Goal: Information Seeking & Learning: Learn about a topic

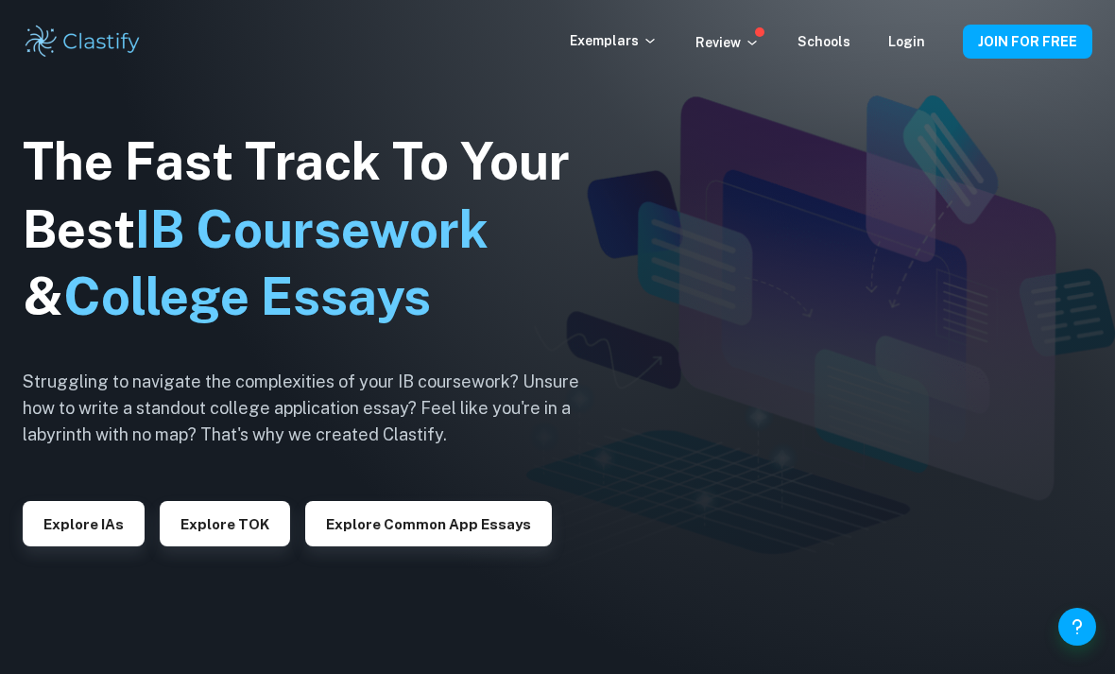
click at [636, 45] on p "Exemplars" at bounding box center [614, 40] width 88 height 21
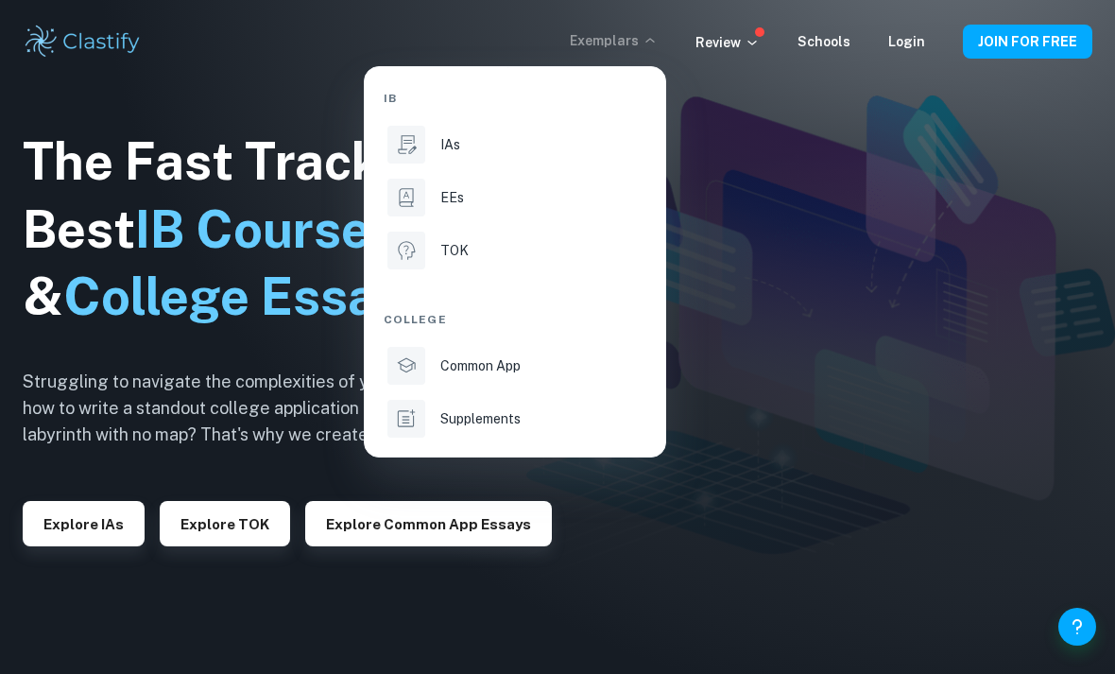
click at [478, 159] on li "IAs" at bounding box center [515, 144] width 263 height 45
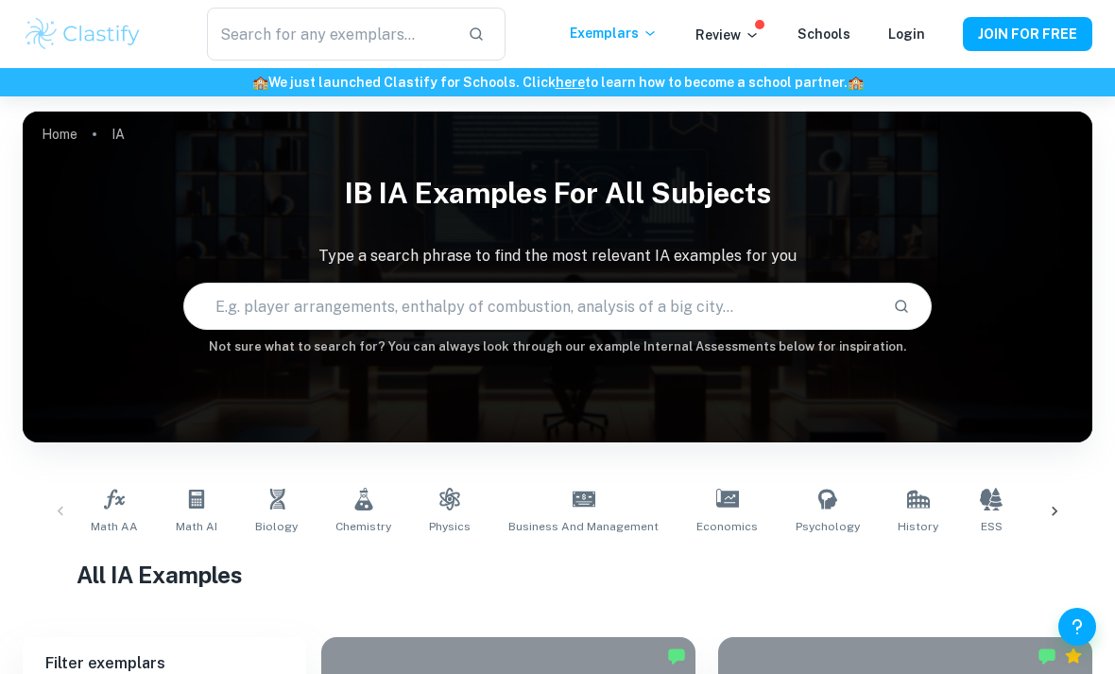
click at [293, 302] on input "text" at bounding box center [531, 306] width 694 height 53
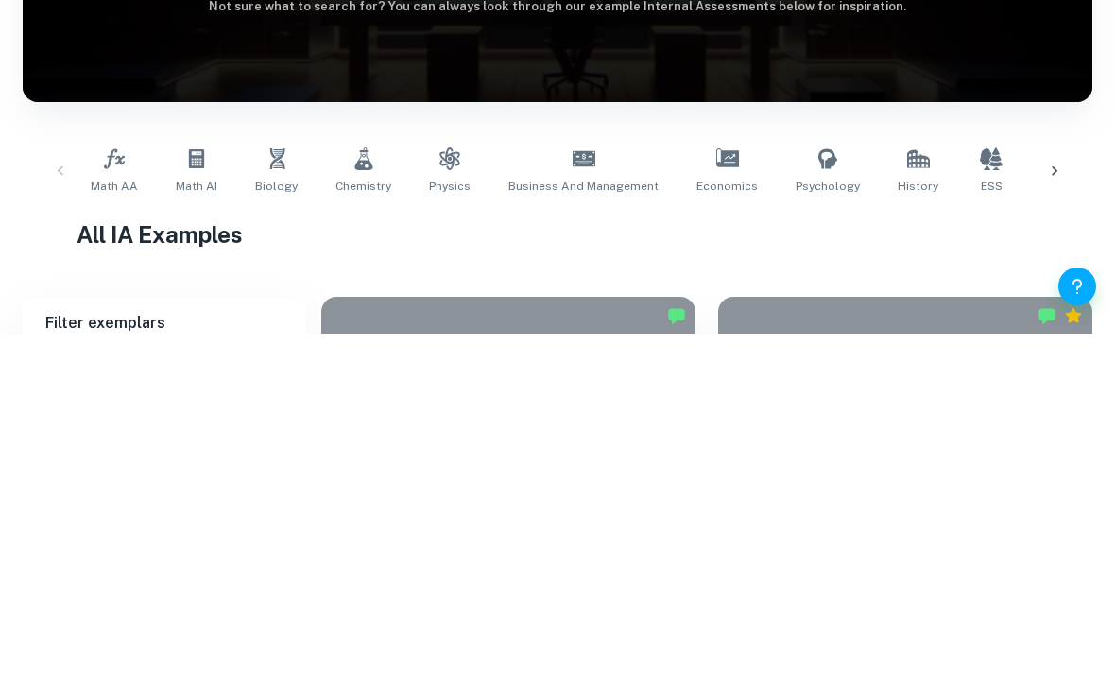
click at [118, 480] on link "Math AA" at bounding box center [114, 511] width 62 height 62
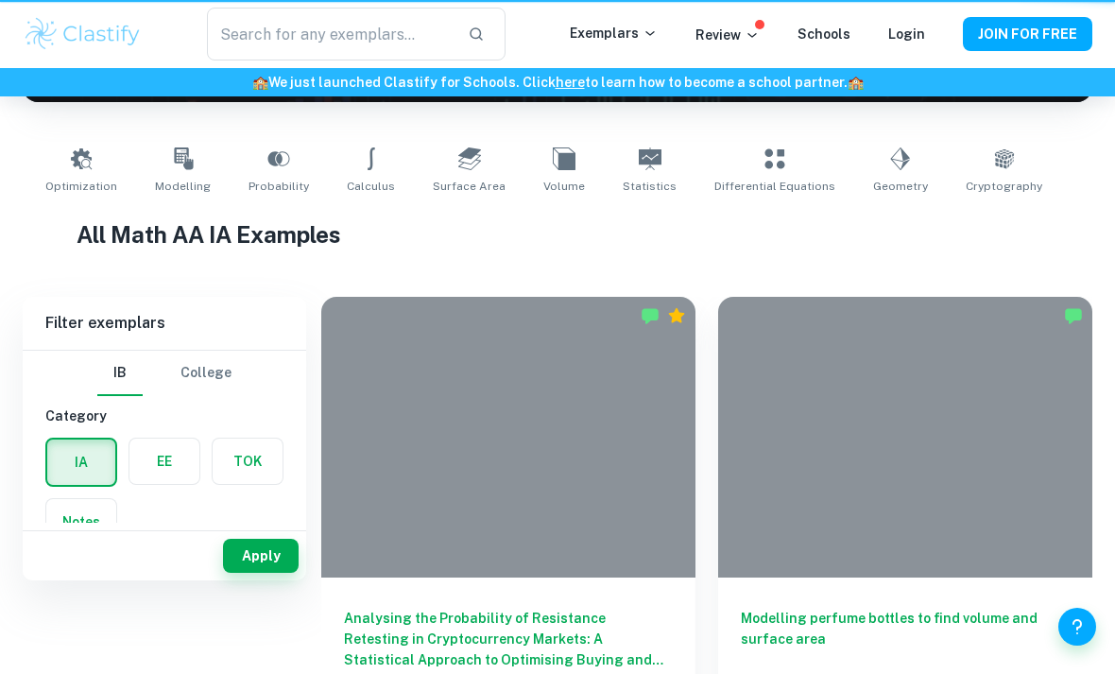
type input "Math AA"
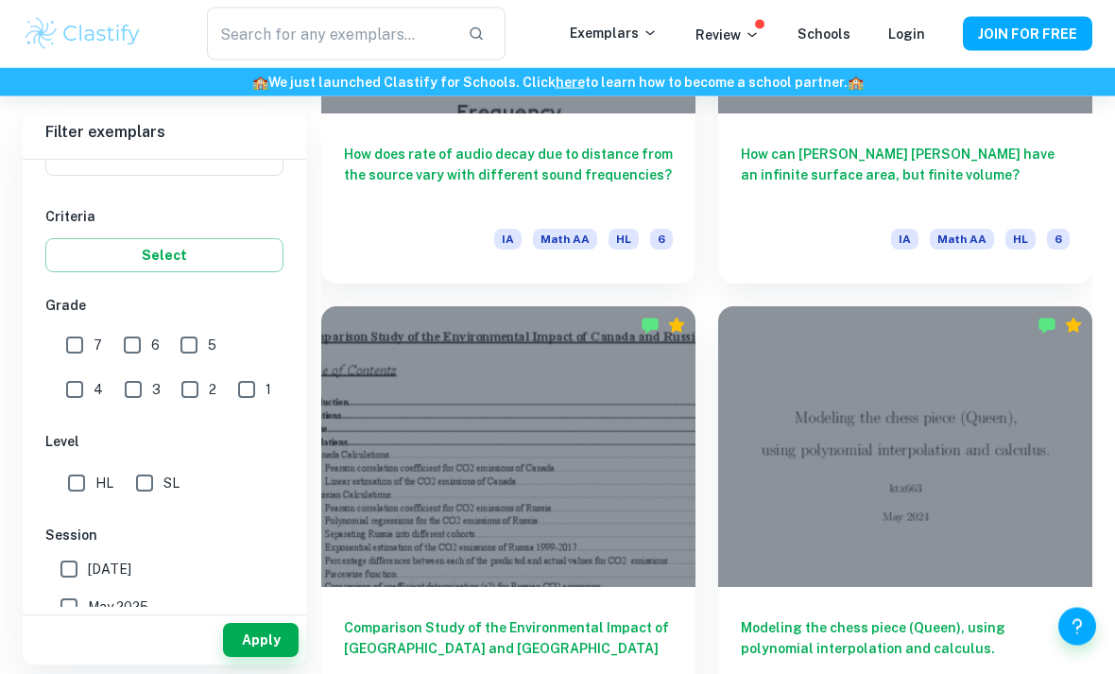
scroll to position [3646, 0]
click at [119, 47] on img at bounding box center [83, 34] width 120 height 38
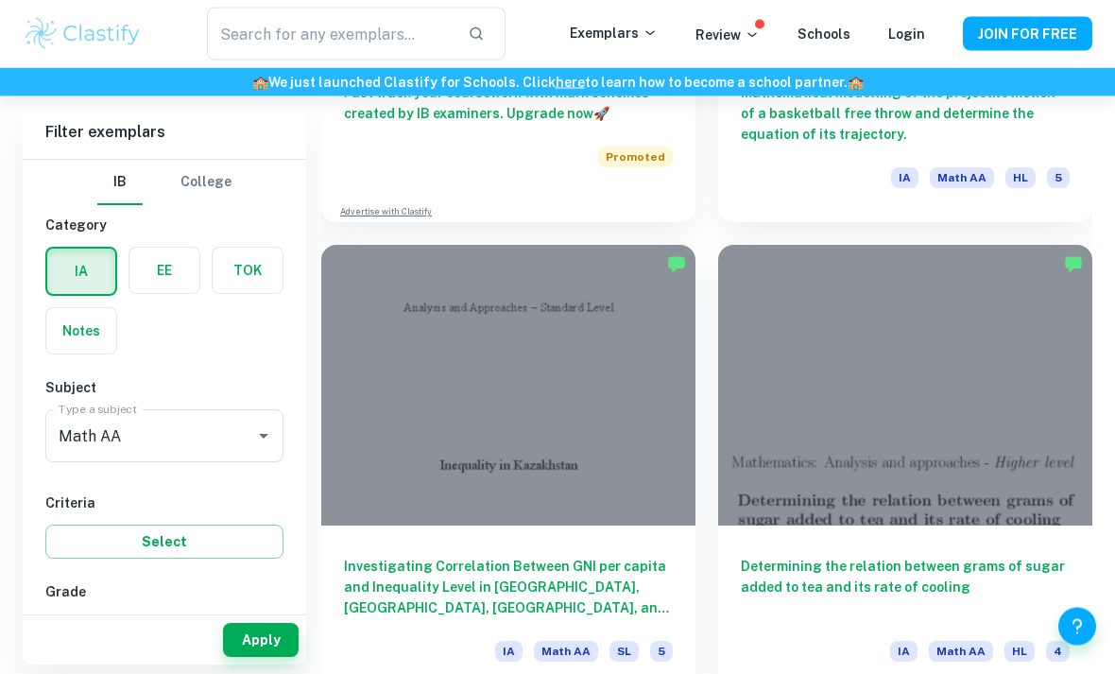
scroll to position [9856, 0]
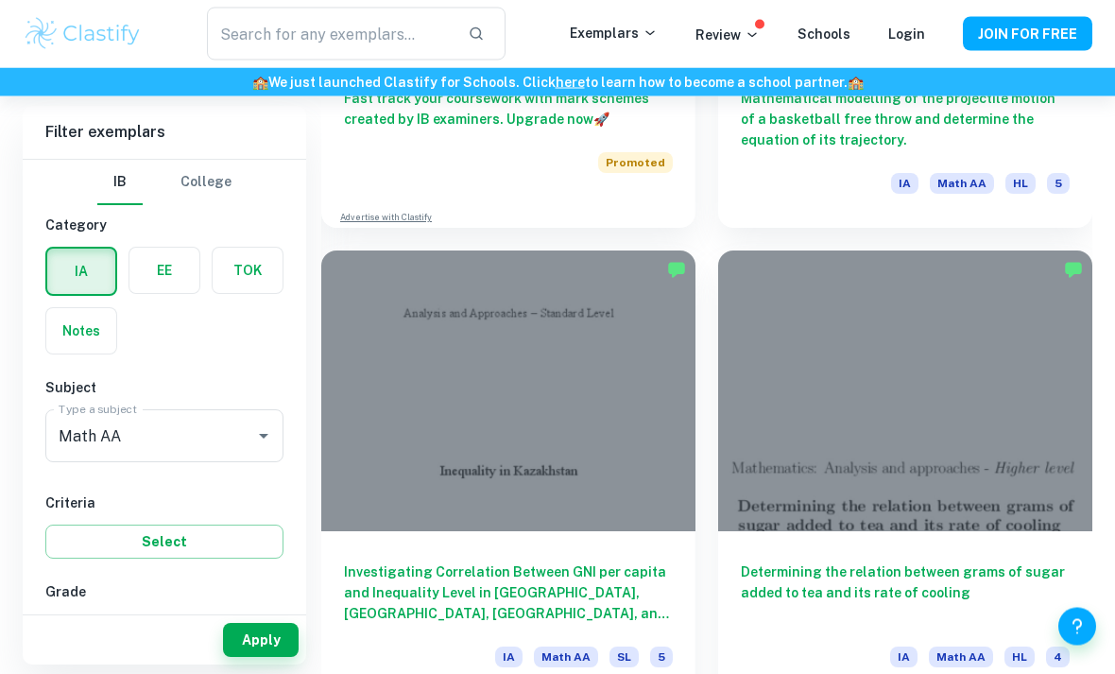
click at [256, 43] on input "text" at bounding box center [330, 34] width 246 height 53
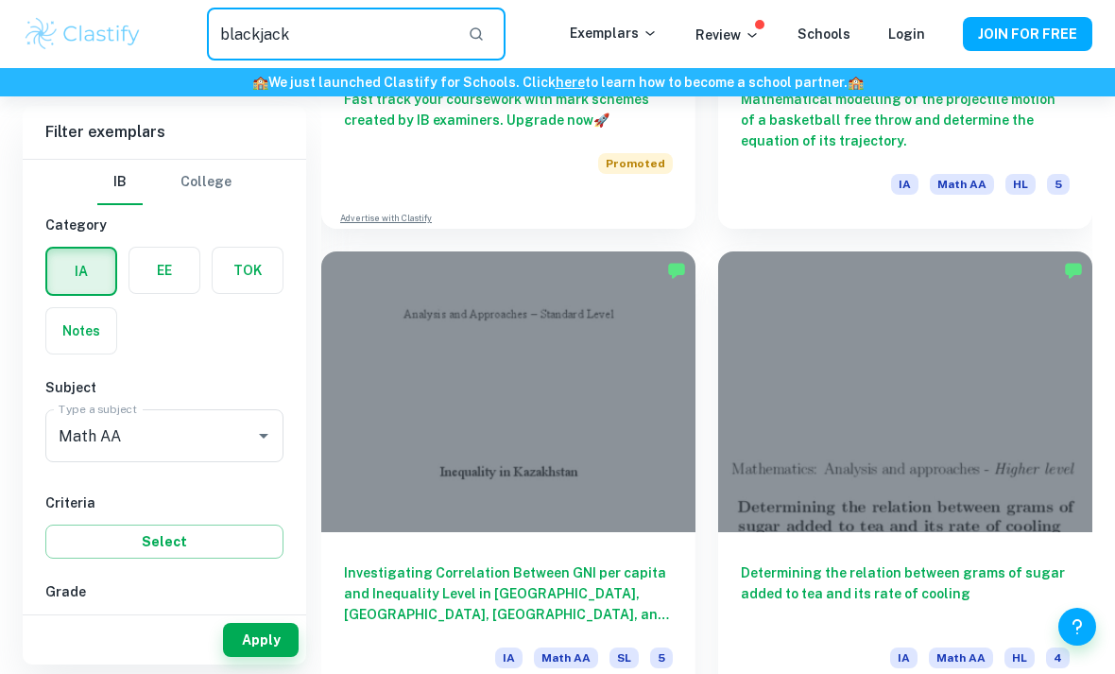
type input "blackjack"
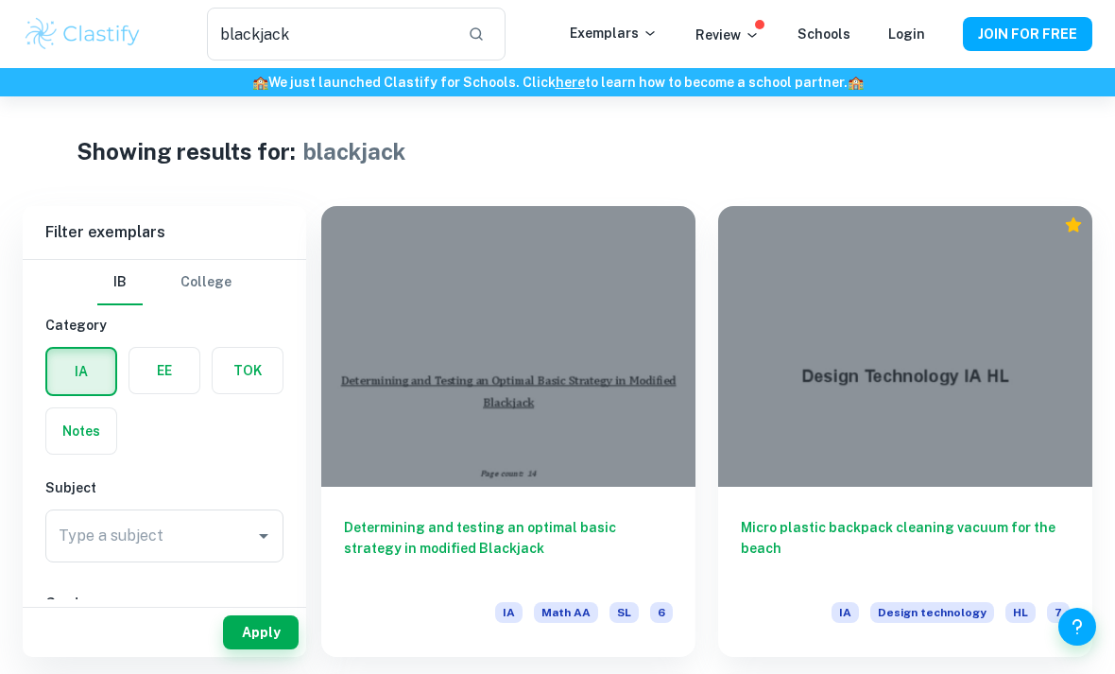
click at [352, 46] on input "blackjack" at bounding box center [330, 34] width 246 height 53
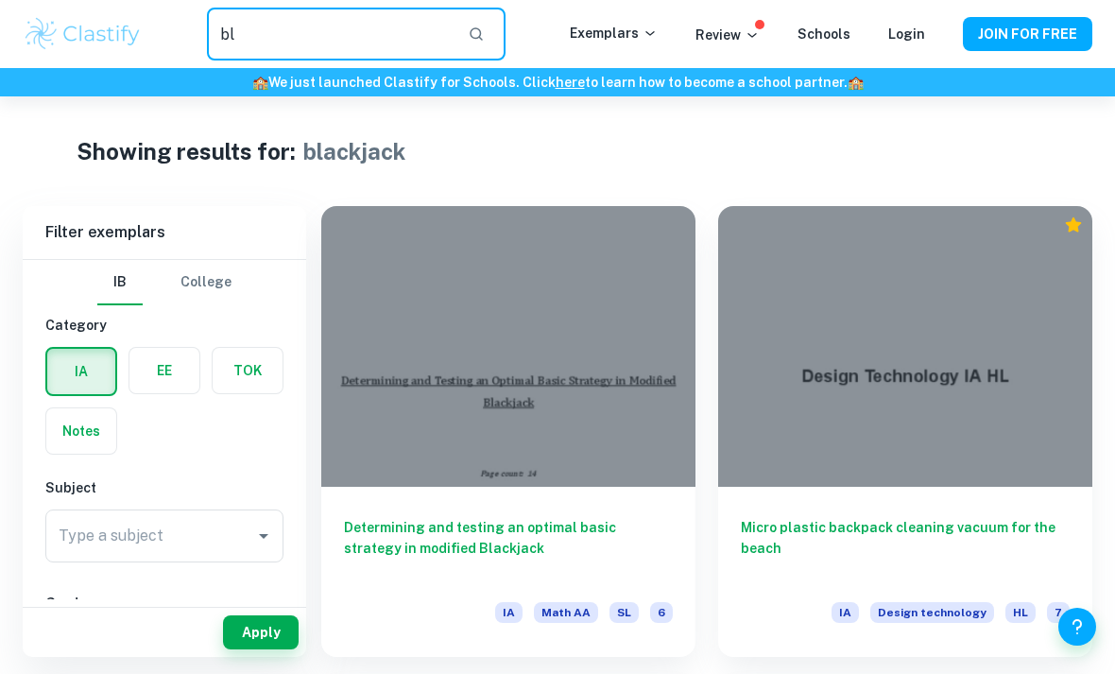
type input "b"
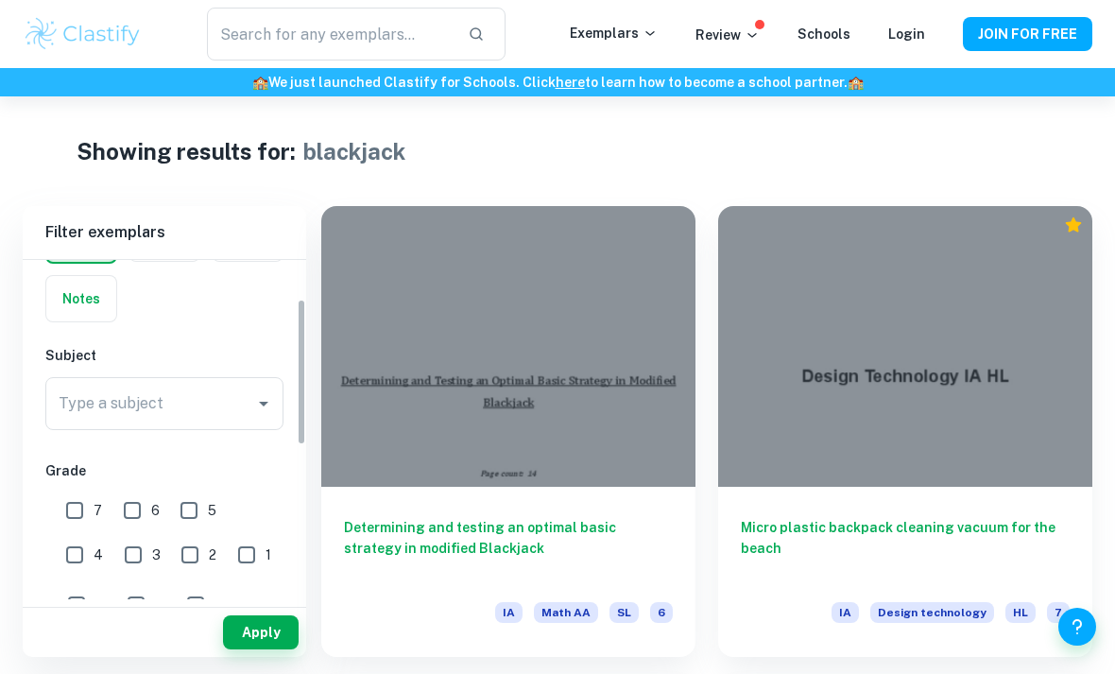
scroll to position [167, 0]
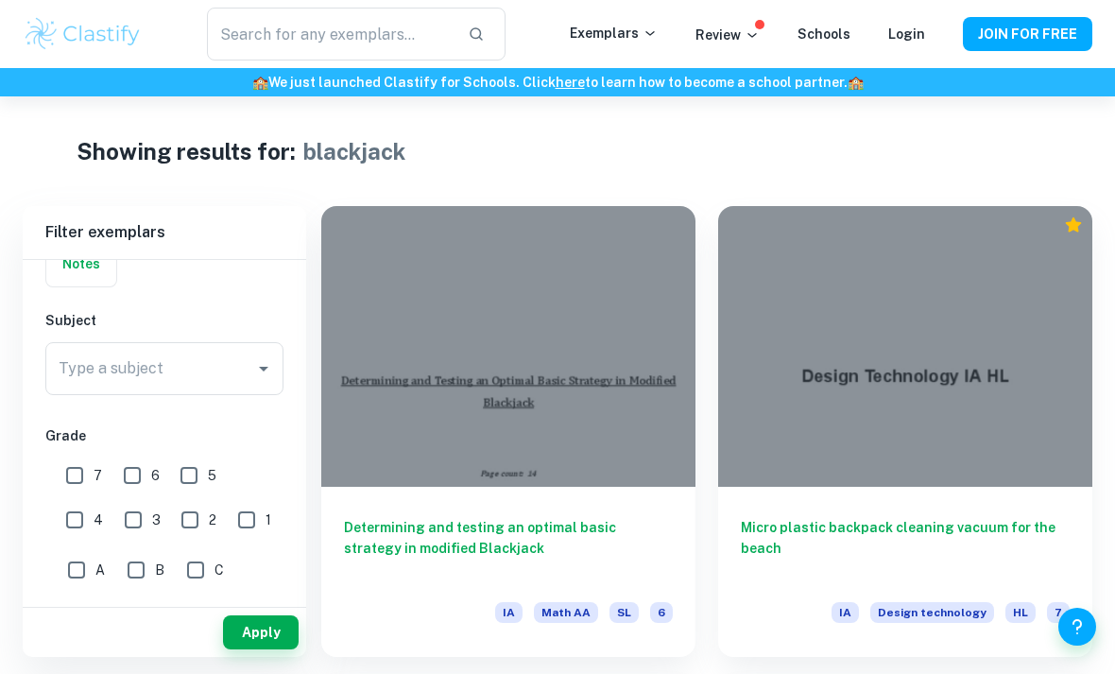
click at [80, 472] on input "7" at bounding box center [75, 476] width 38 height 38
checkbox input "true"
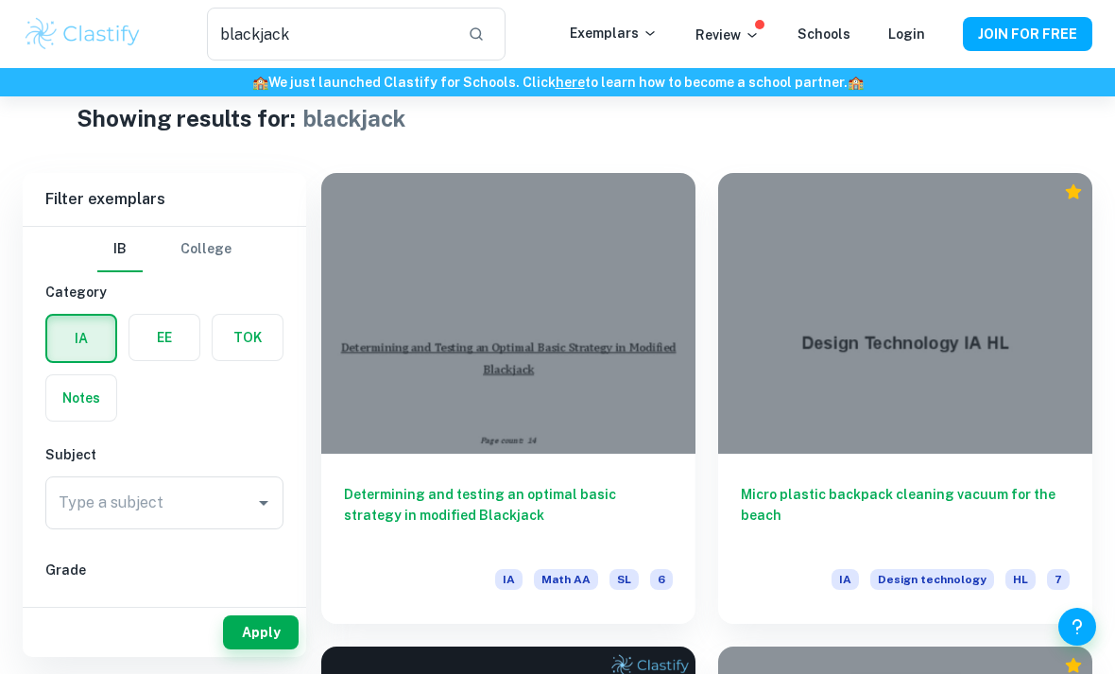
click at [334, 44] on input "blackjack" at bounding box center [330, 34] width 246 height 53
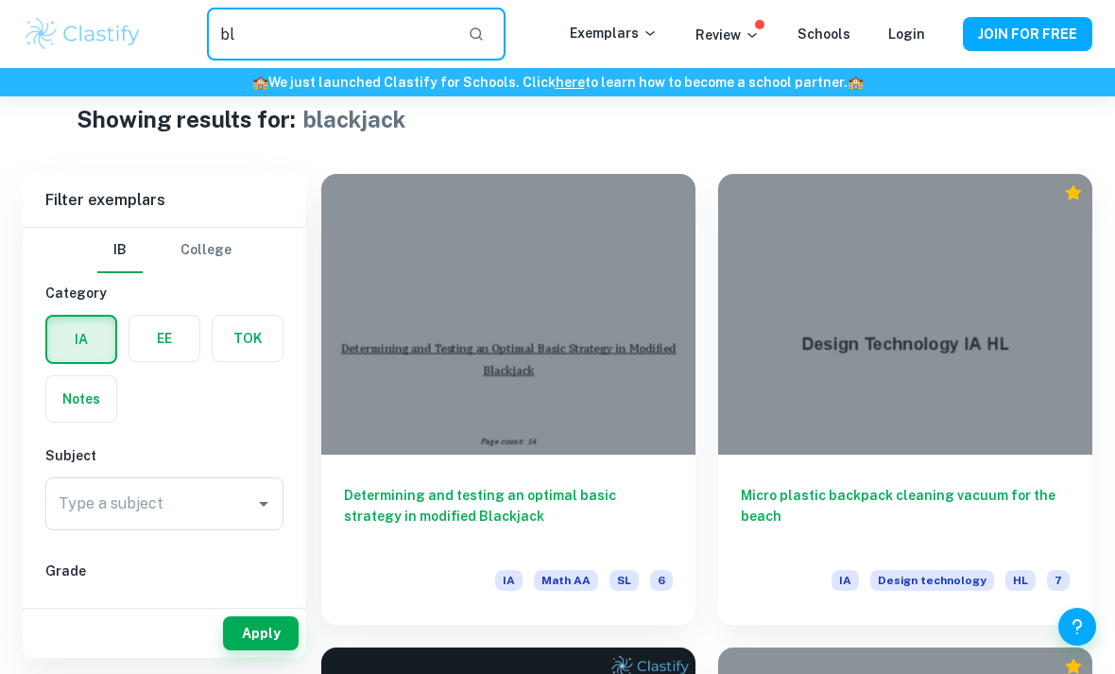
type input "b"
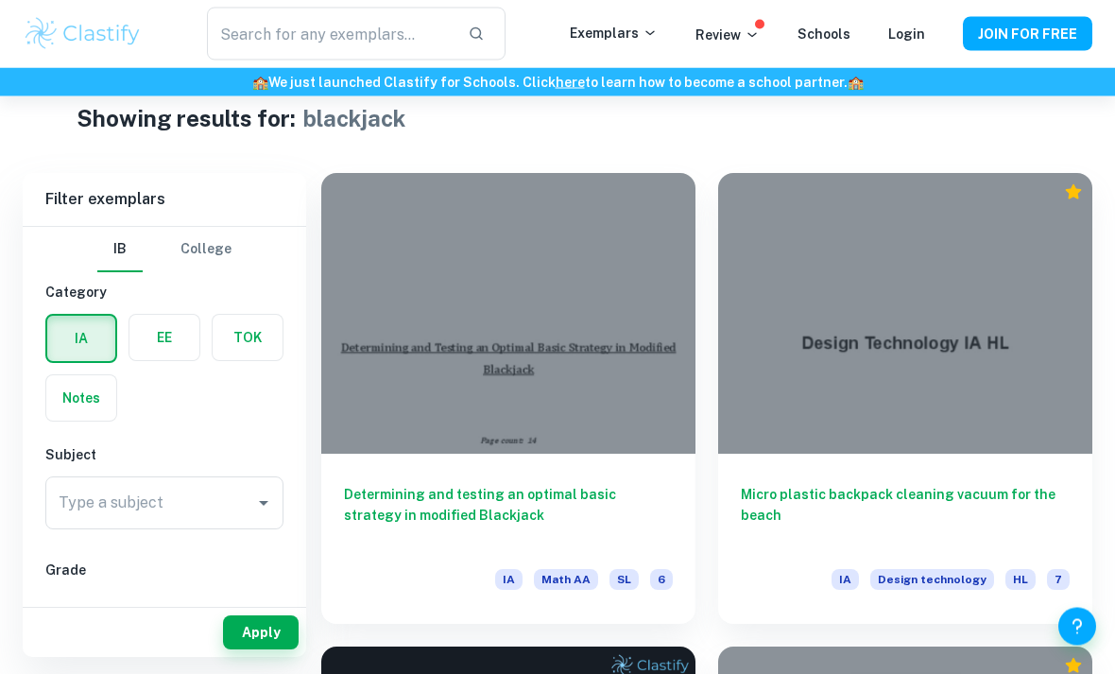
click at [483, 38] on icon "button" at bounding box center [476, 33] width 13 height 13
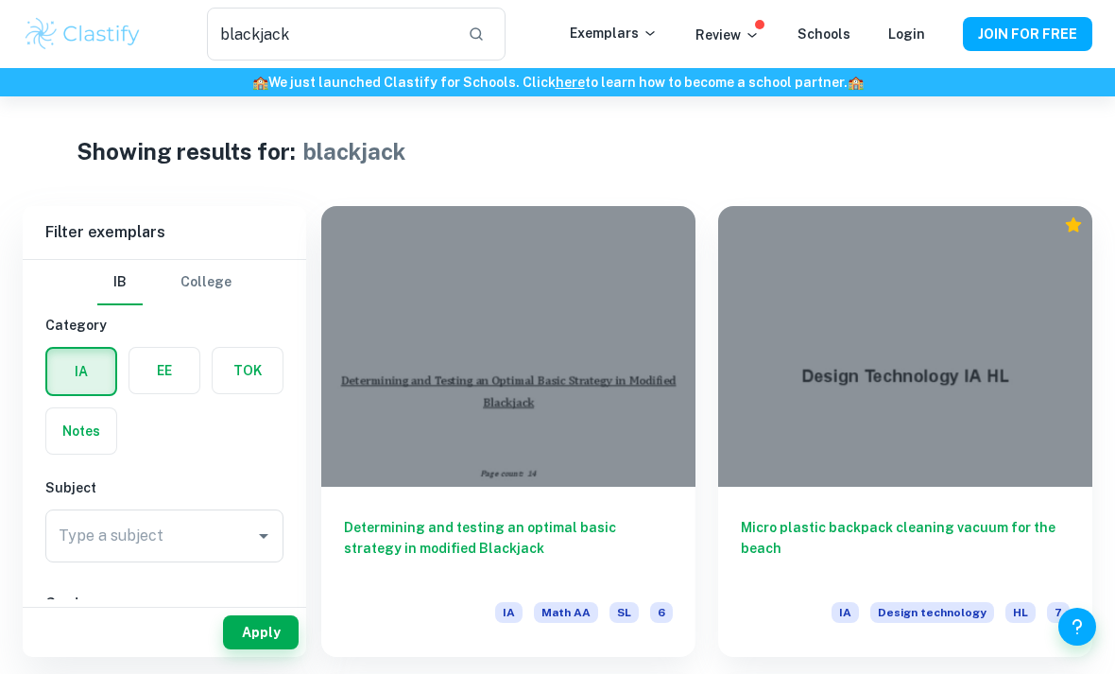
click at [633, 40] on p "Exemplars" at bounding box center [614, 33] width 88 height 21
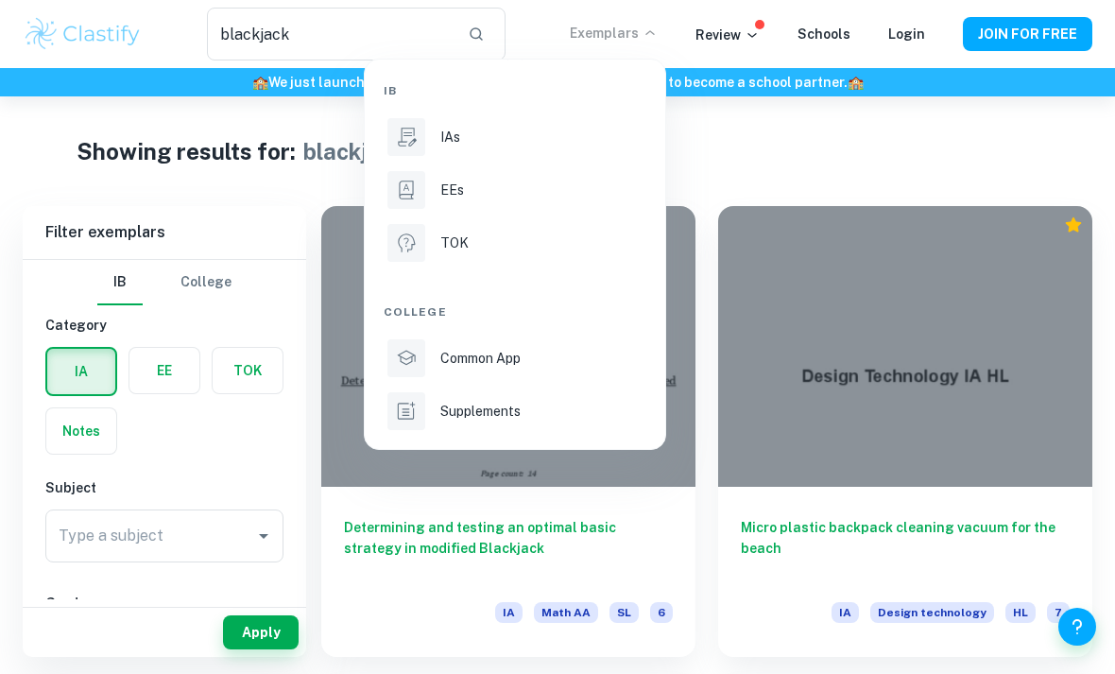
click at [439, 147] on li "IAs" at bounding box center [515, 136] width 263 height 45
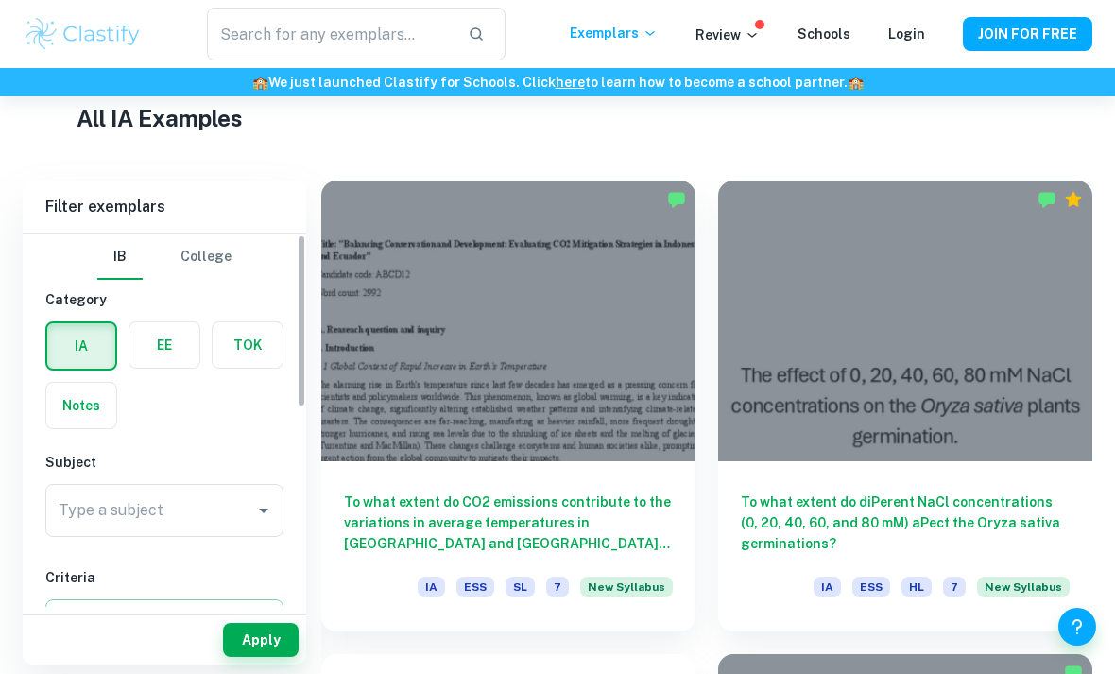
click at [253, 657] on button "Apply" at bounding box center [261, 640] width 76 height 34
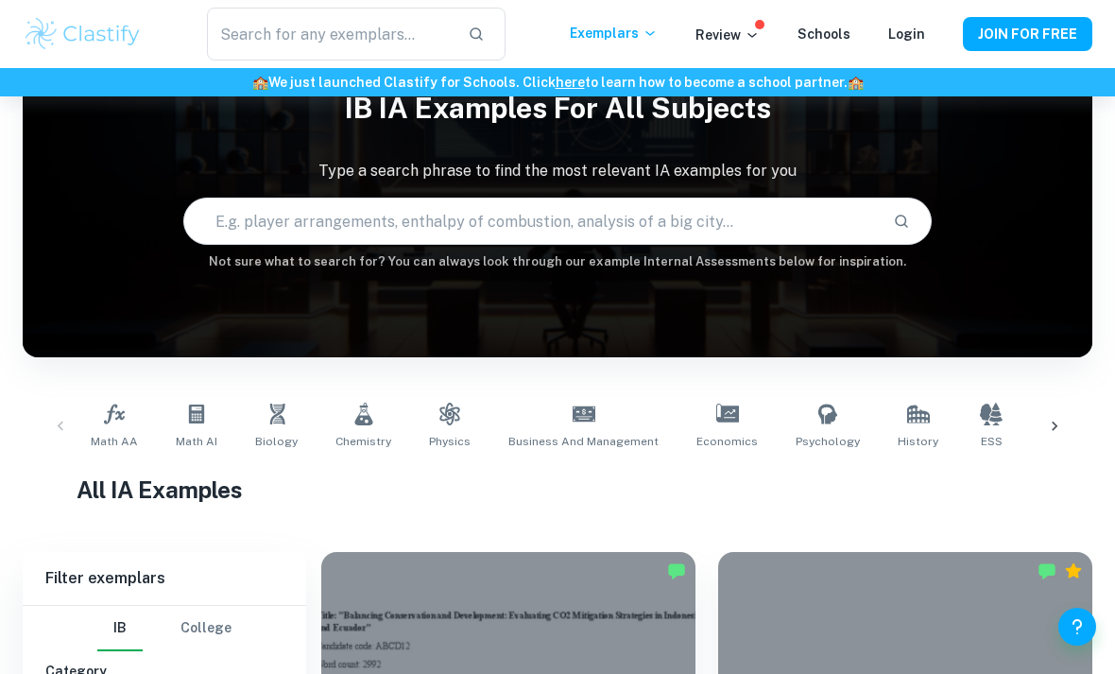
scroll to position [65, 0]
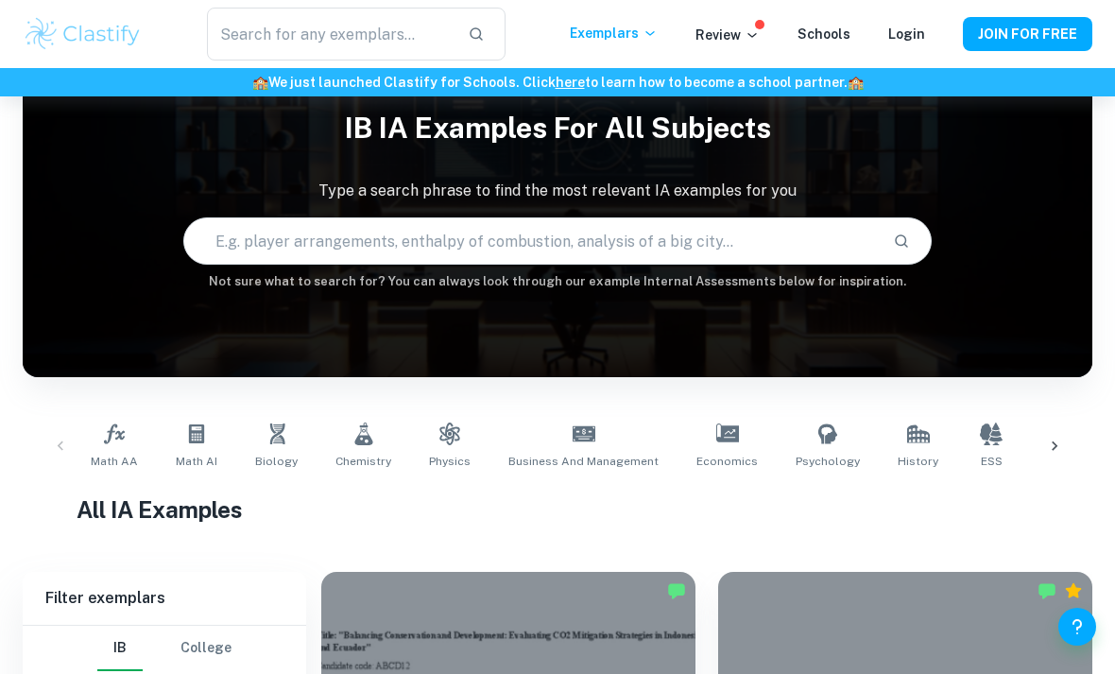
click at [117, 436] on icon at bounding box center [114, 433] width 23 height 23
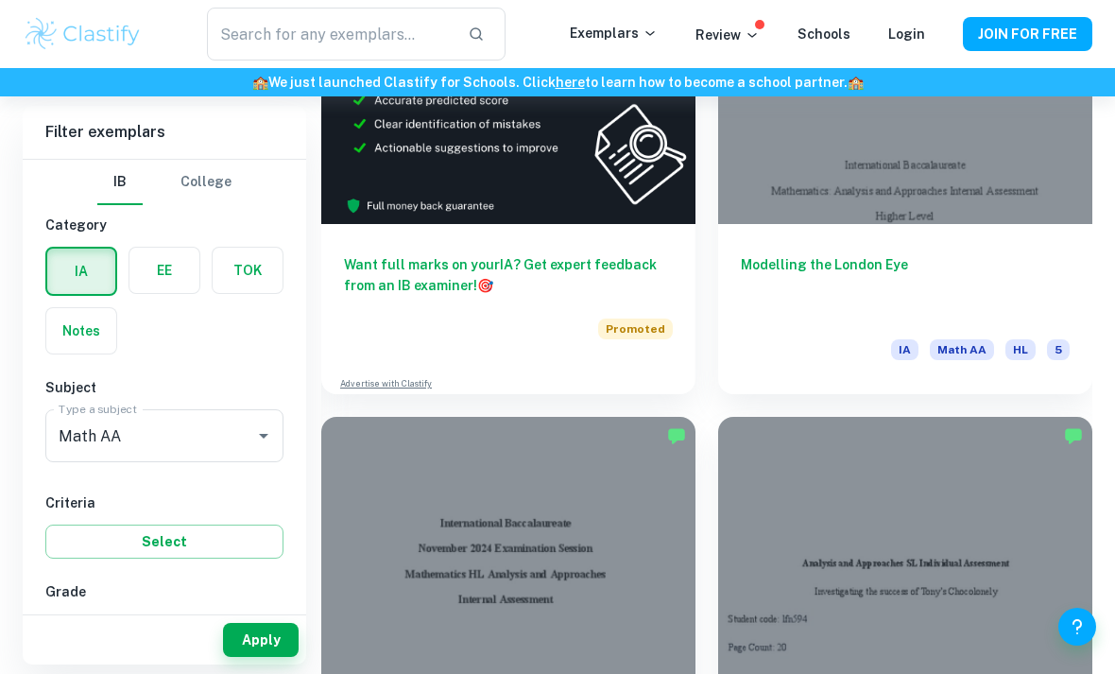
scroll to position [1165, 0]
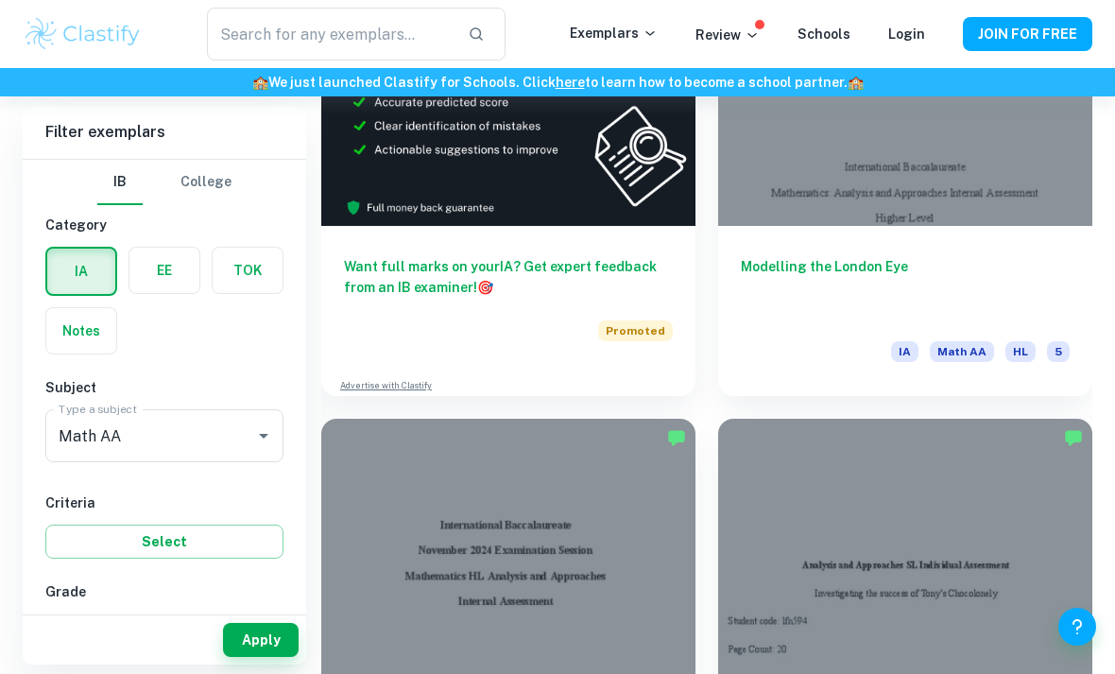
click at [85, 621] on input "7" at bounding box center [75, 631] width 38 height 38
checkbox input "true"
click at [273, 657] on button "Apply" at bounding box center [261, 640] width 76 height 34
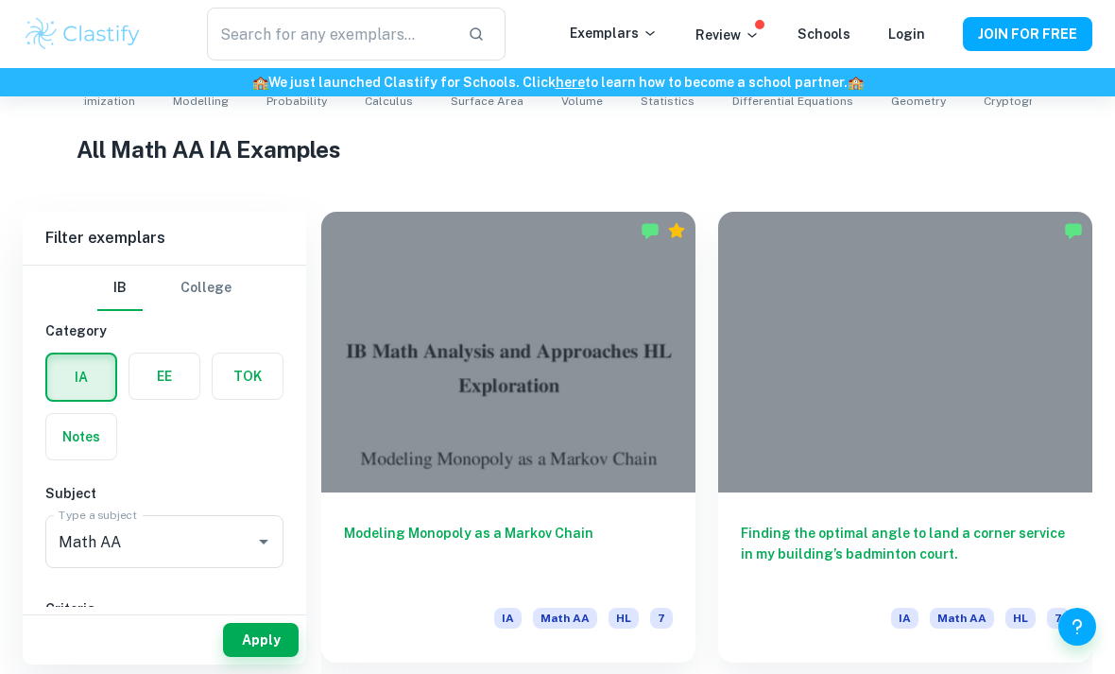
scroll to position [424, 0]
click at [440, 526] on h6 "Modeling Monopoly as a Markov Chain" at bounding box center [508, 555] width 329 height 62
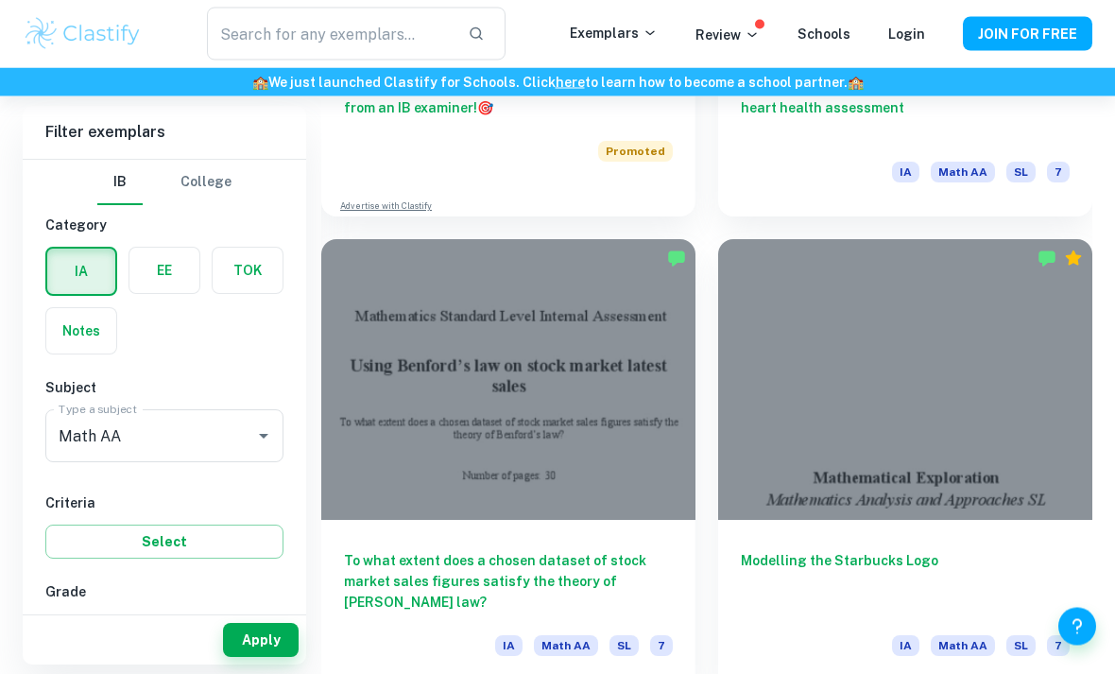
scroll to position [1345, 0]
click at [73, 624] on input "7" at bounding box center [75, 631] width 38 height 38
checkbox input "false"
click at [248, 668] on div "7 6 5 4 3 2 1" at bounding box center [167, 651] width 244 height 88
click at [249, 657] on button "Apply" at bounding box center [261, 640] width 76 height 34
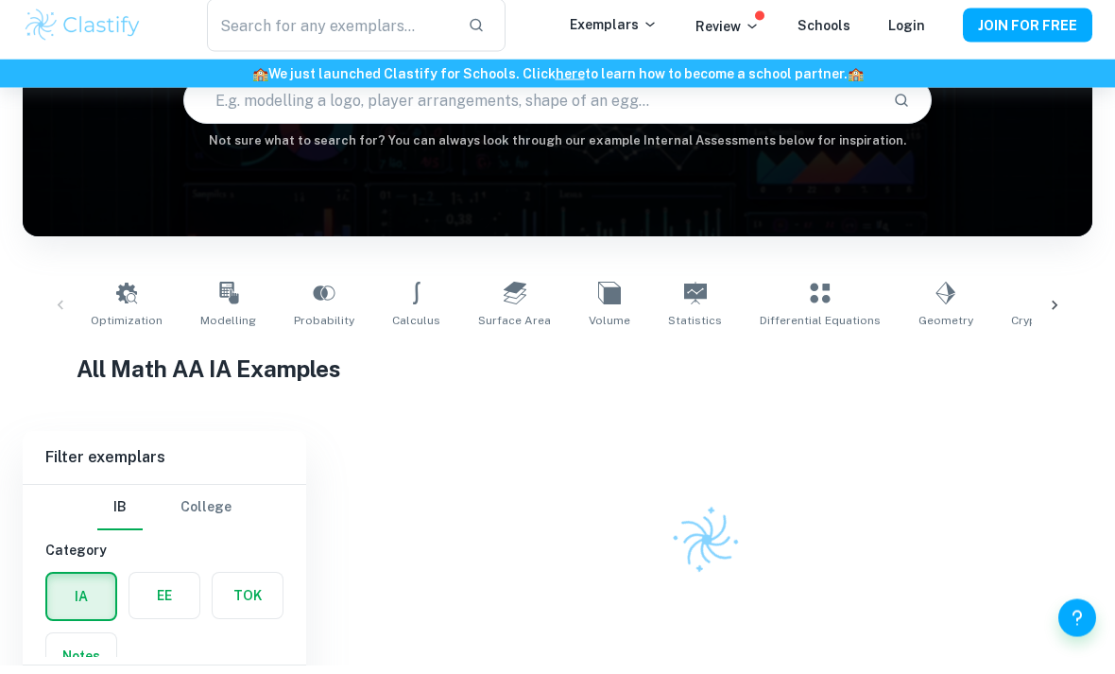
scroll to position [184, 0]
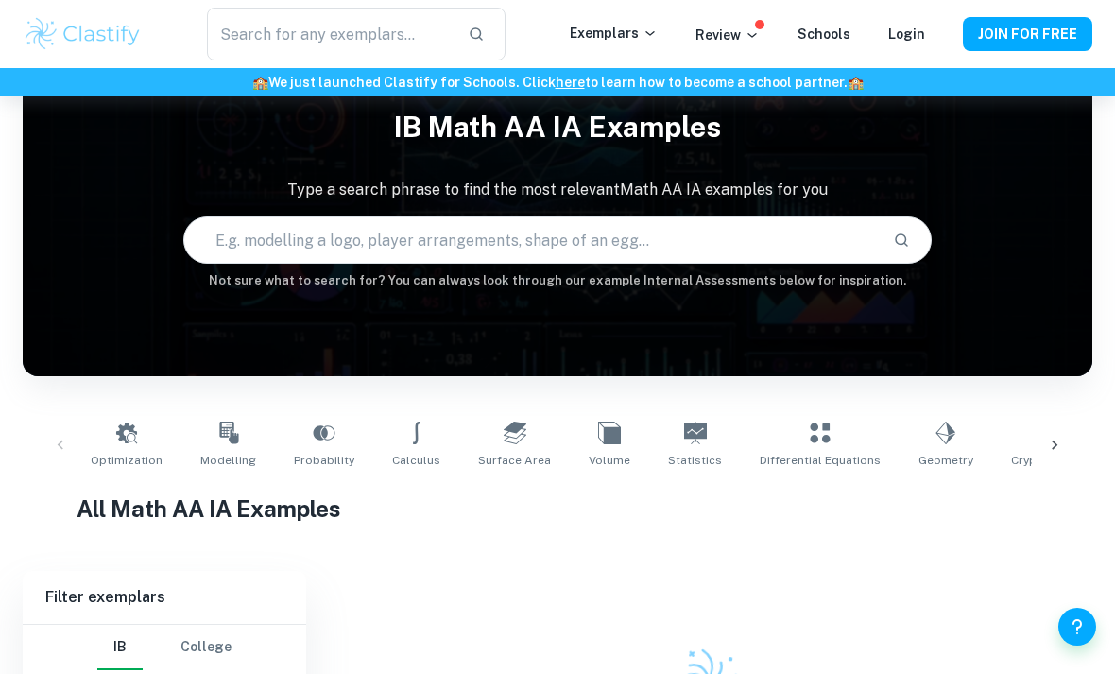
scroll to position [0, 0]
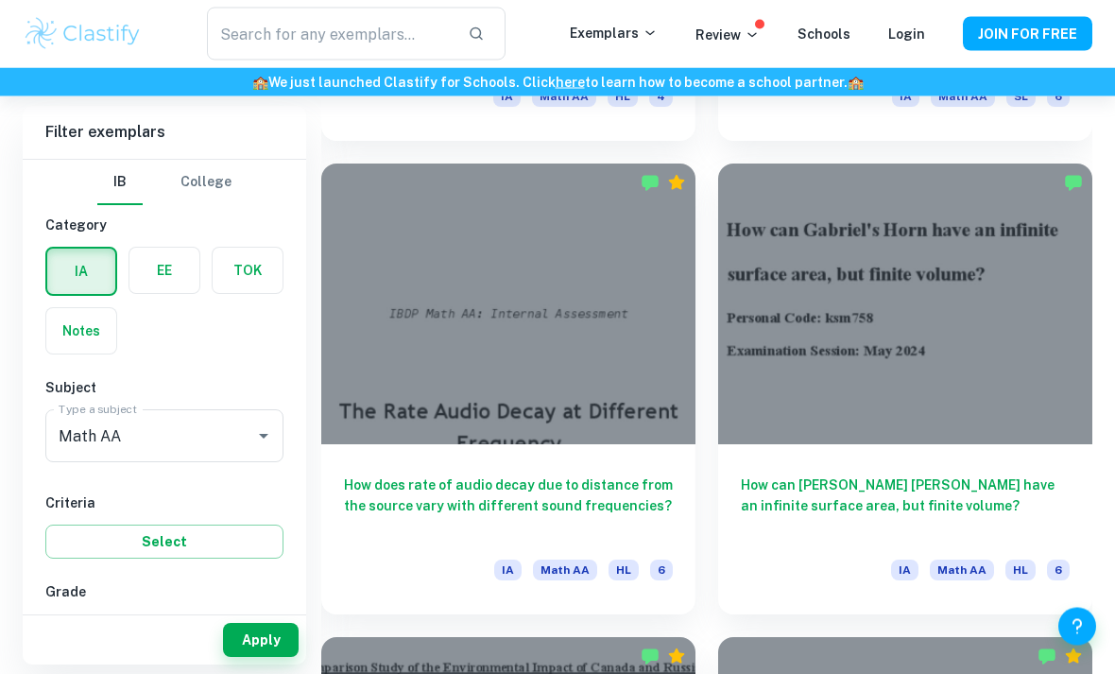
scroll to position [3315, 0]
